Goal: Task Accomplishment & Management: Complete application form

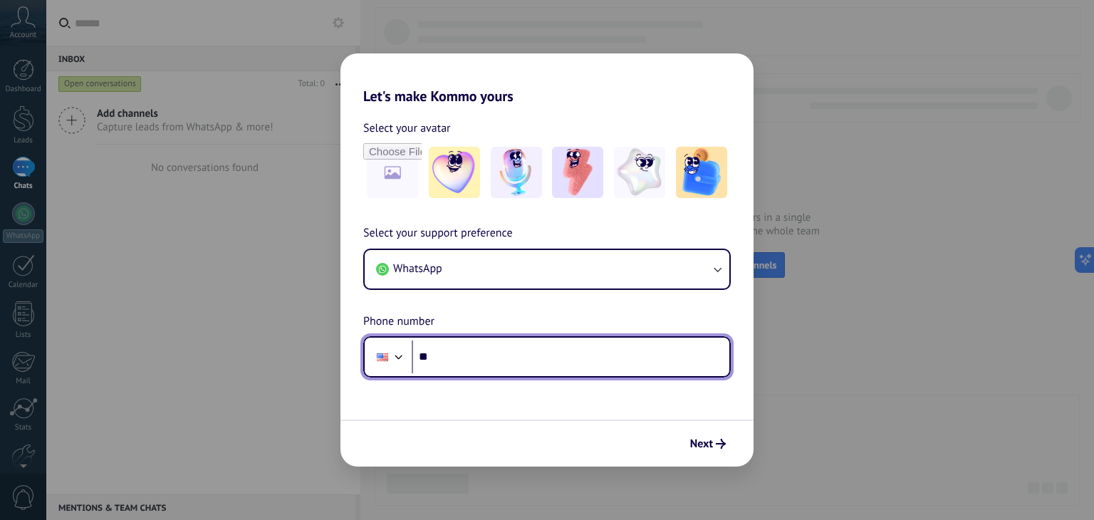
click at [400, 360] on div at bounding box center [398, 355] width 17 height 17
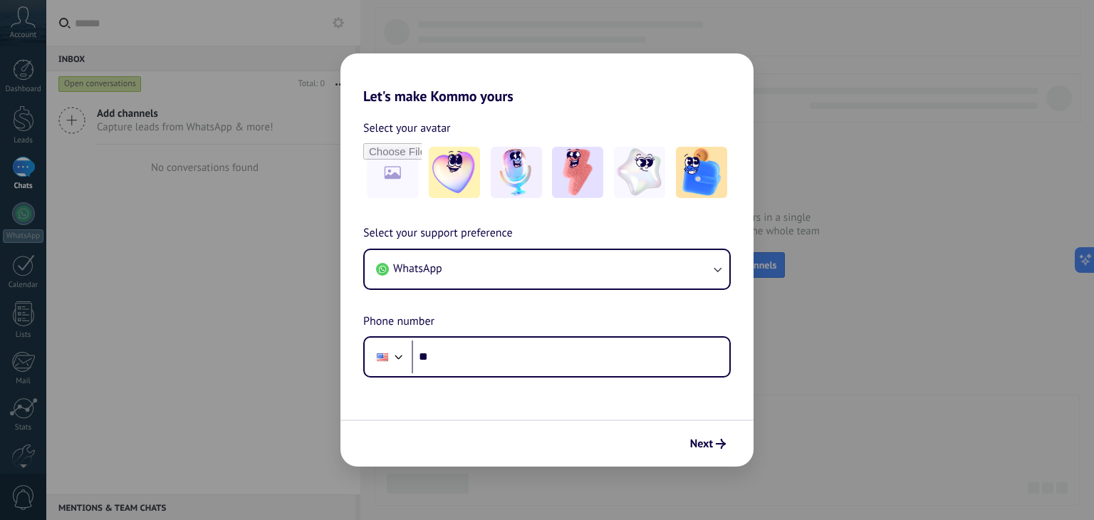
click at [845, 278] on div "Let's make Kommo yours Select your avatar Select your support preference WhatsA…" at bounding box center [547, 260] width 1094 height 520
click at [720, 437] on button "Next" at bounding box center [708, 444] width 48 height 24
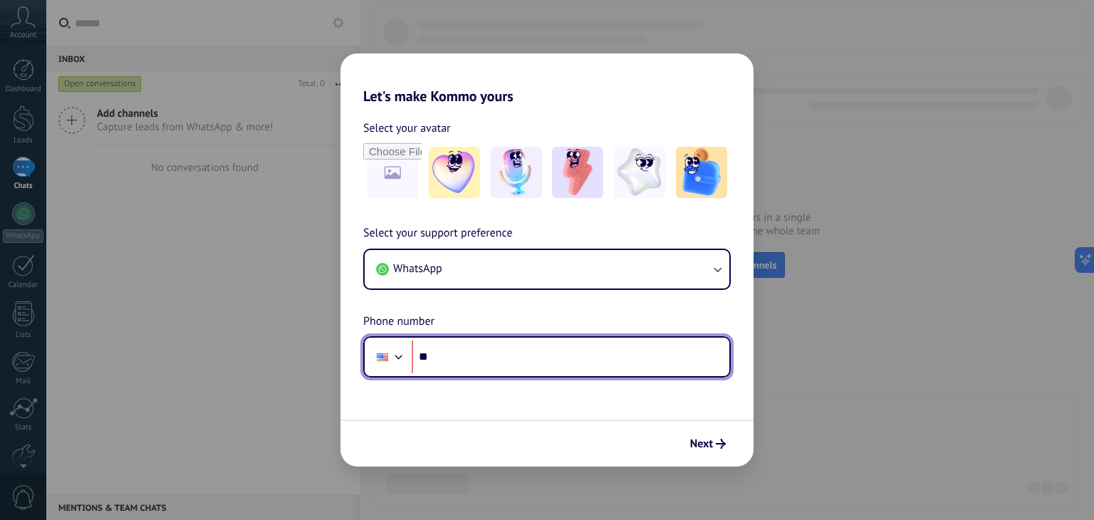
click at [390, 350] on div at bounding box center [398, 355] width 17 height 17
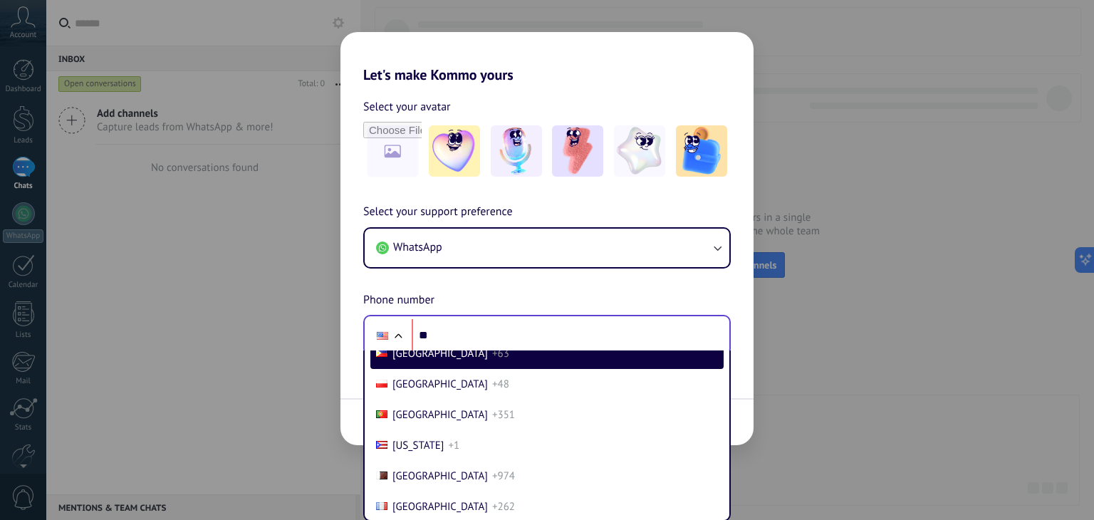
scroll to position [4483, 0]
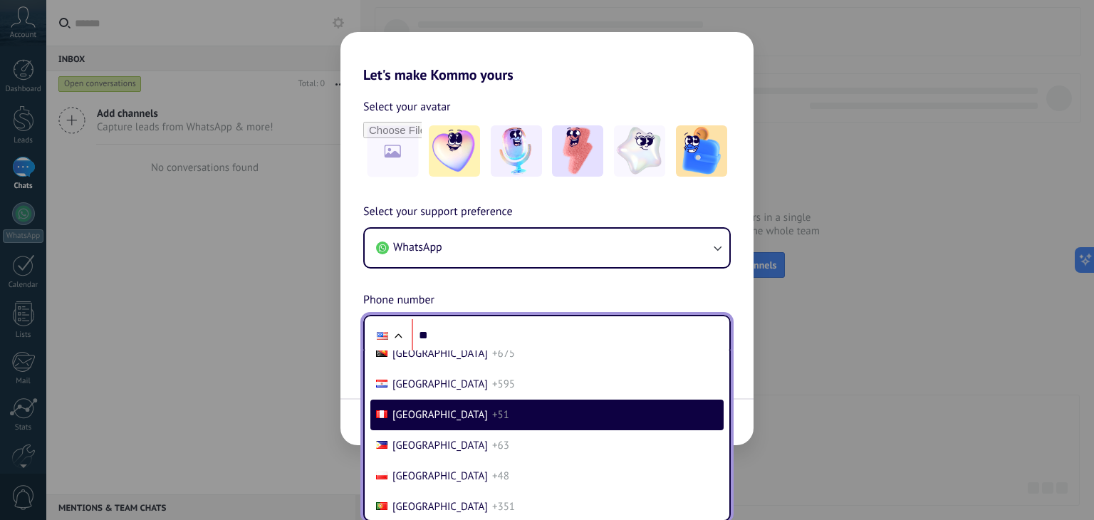
click at [504, 400] on li "Paraguay +595" at bounding box center [546, 384] width 353 height 31
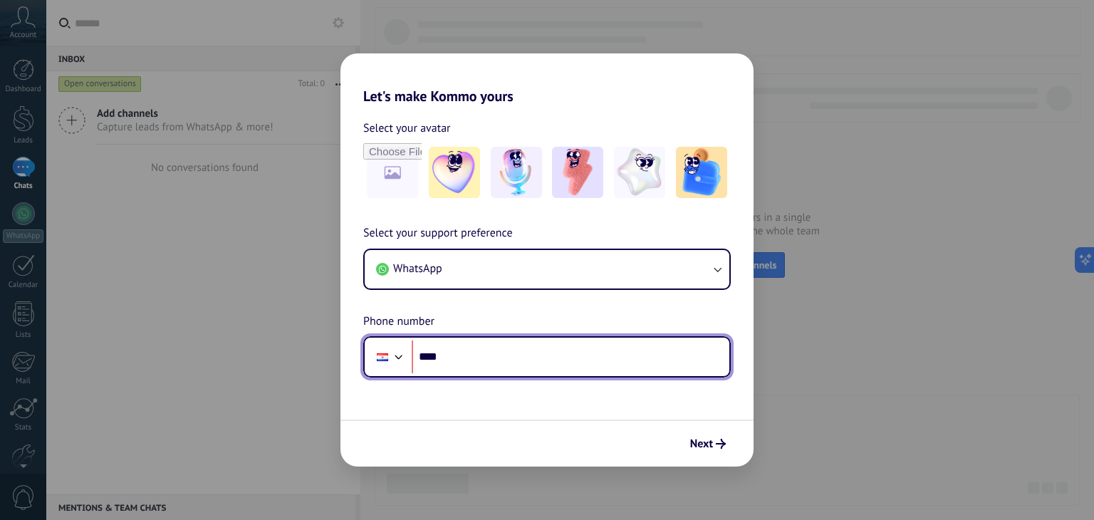
scroll to position [0, 0]
click at [383, 360] on div at bounding box center [382, 357] width 11 height 8
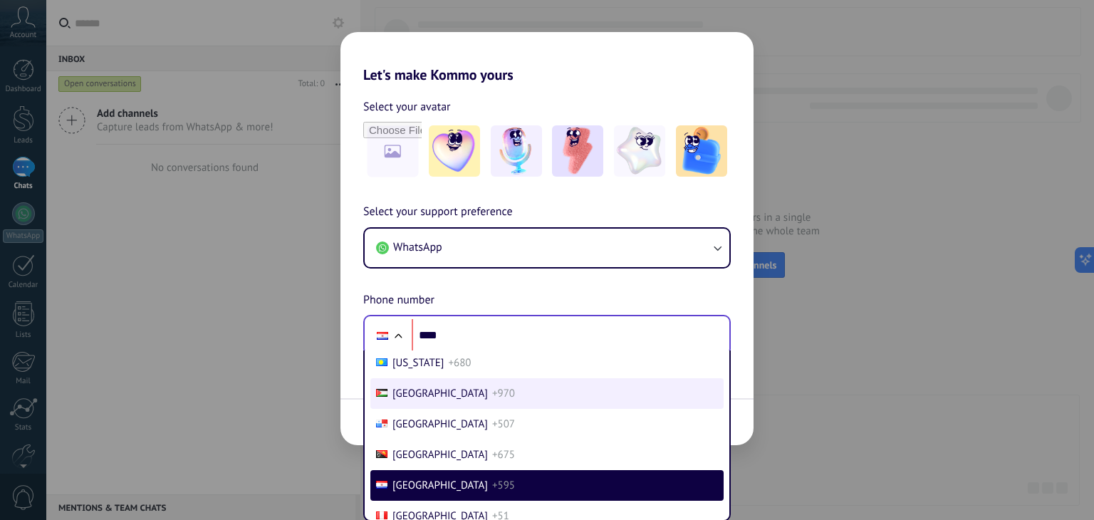
scroll to position [4483, 0]
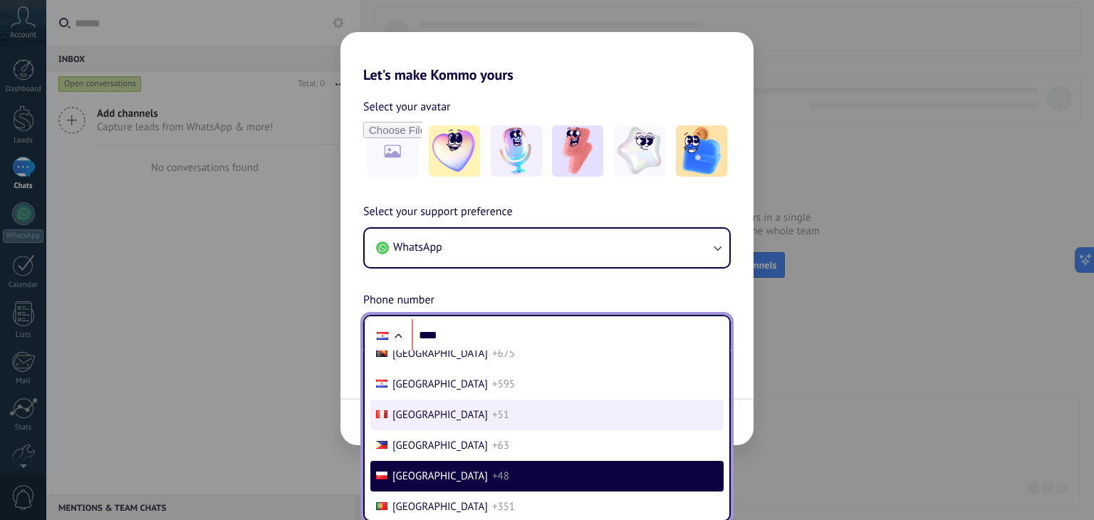
click at [447, 430] on li "Peru +51" at bounding box center [546, 415] width 353 height 31
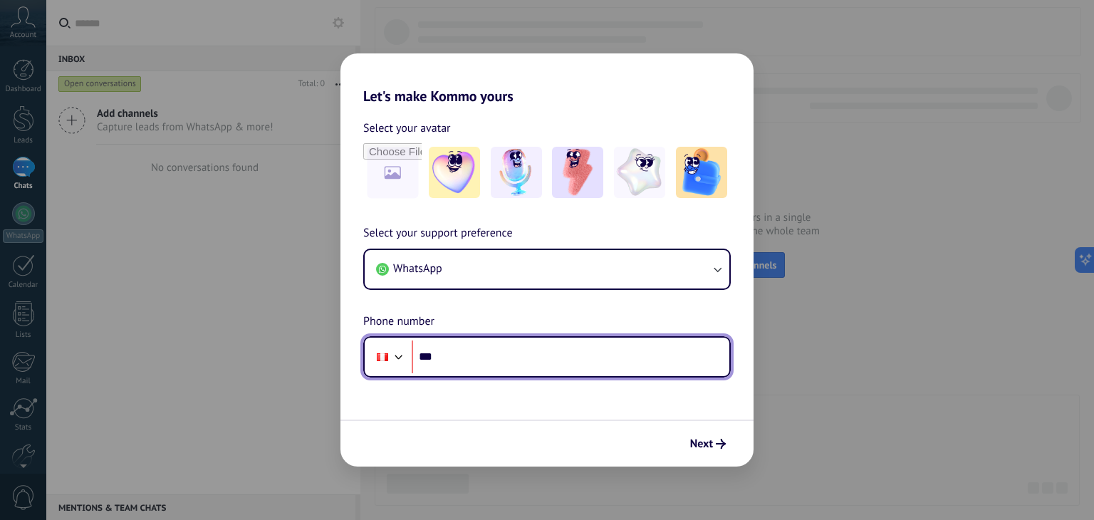
scroll to position [0, 0]
click at [501, 350] on input "***" at bounding box center [571, 356] width 318 height 33
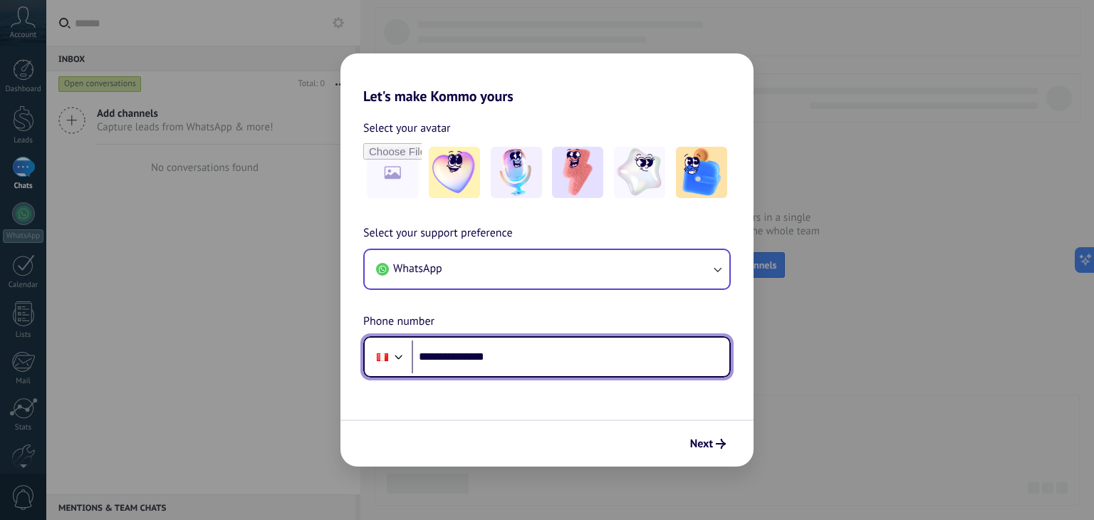
type input "**********"
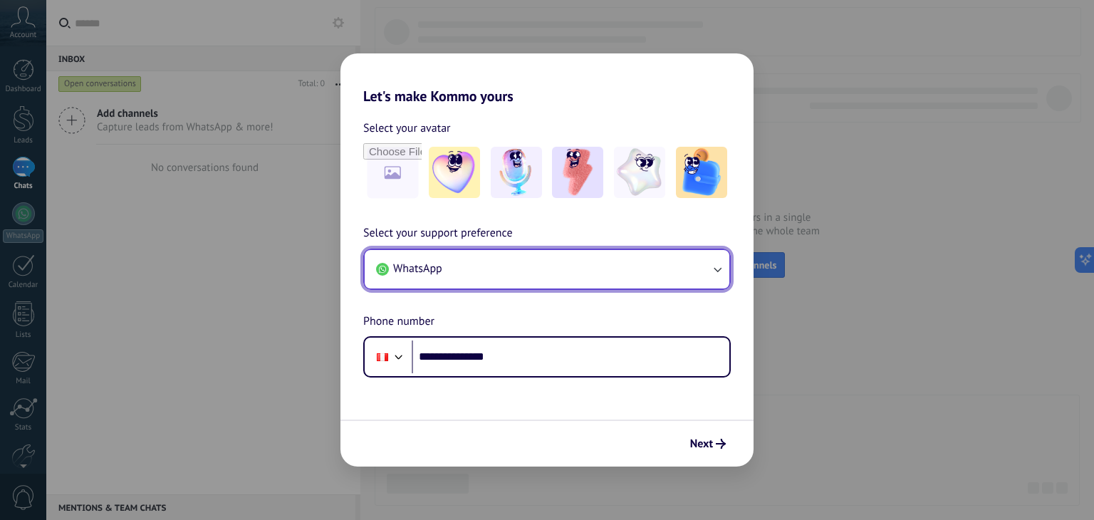
click at [720, 265] on icon "button" at bounding box center [717, 269] width 14 height 14
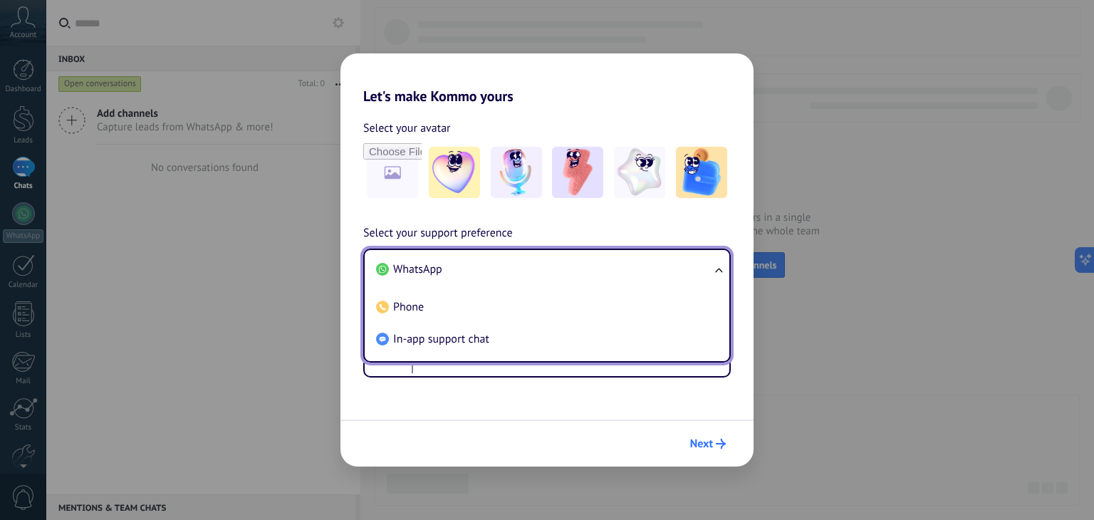
click at [716, 433] on button "Next" at bounding box center [708, 444] width 48 height 24
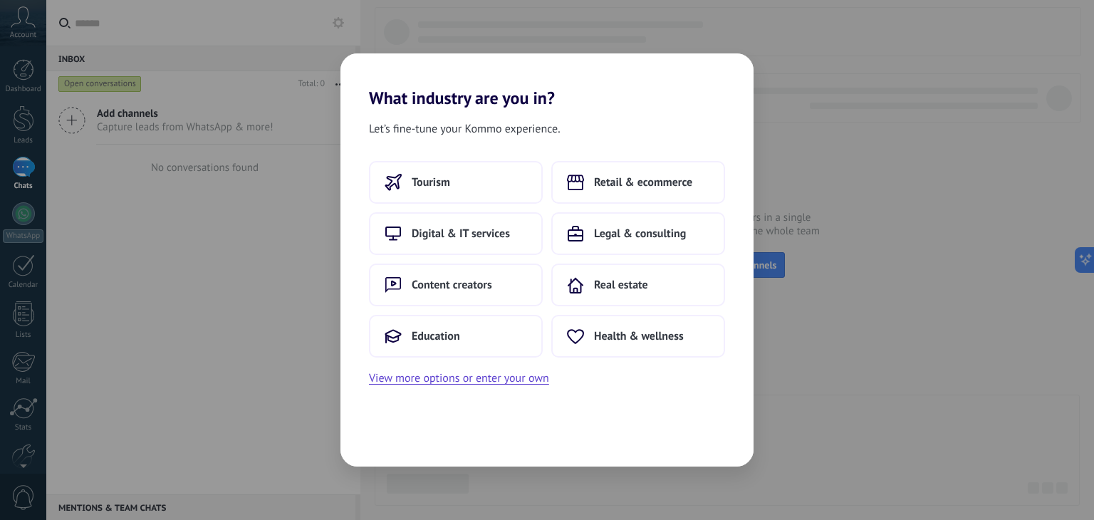
click at [909, 320] on div "What industry are you in? Let’s fine-tune your Kommo experience. Tourism Retail…" at bounding box center [547, 260] width 1094 height 520
